Goal: Information Seeking & Learning: Learn about a topic

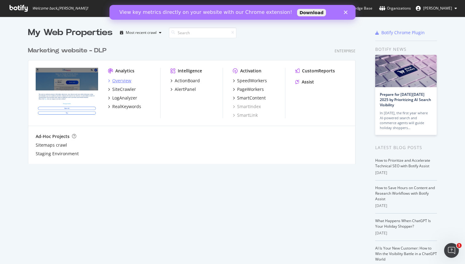
click at [120, 80] on div "Overview" at bounding box center [121, 81] width 19 height 6
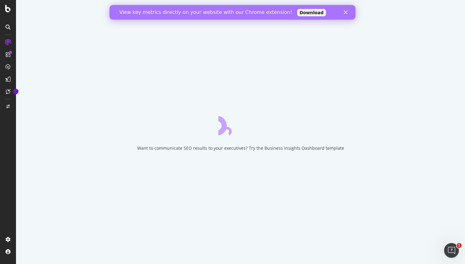
click at [346, 11] on icon "Fermer" at bounding box center [346, 12] width 4 height 4
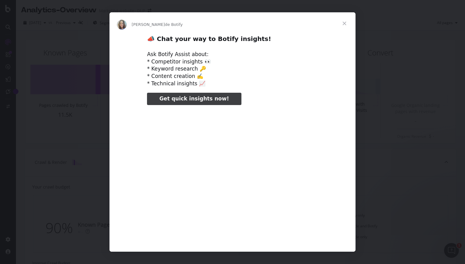
type input "370908"
click at [347, 24] on span "Fermer" at bounding box center [345, 23] width 22 height 22
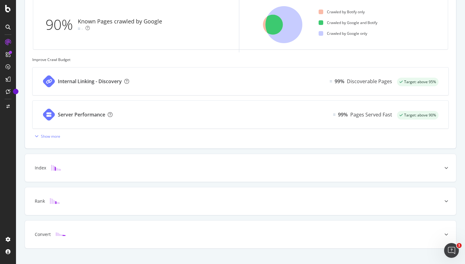
scroll to position [214, 0]
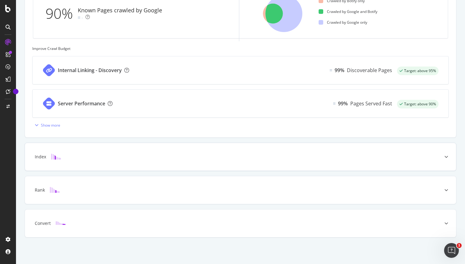
click at [445, 157] on icon at bounding box center [447, 157] width 4 height 4
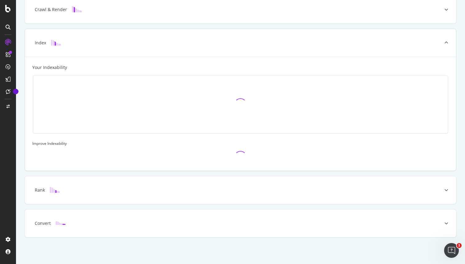
scroll to position [169, 0]
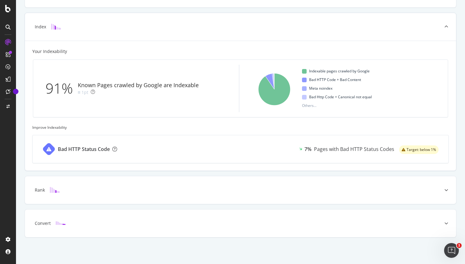
click at [7, 54] on icon at bounding box center [8, 54] width 5 height 5
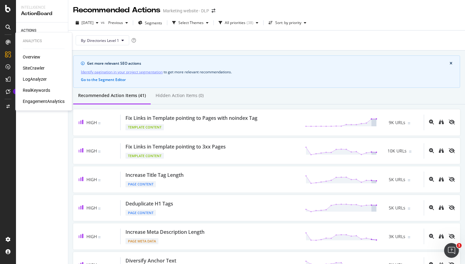
click at [34, 68] on div "SiteCrawler" at bounding box center [34, 68] width 22 height 6
